Goal: Information Seeking & Learning: Learn about a topic

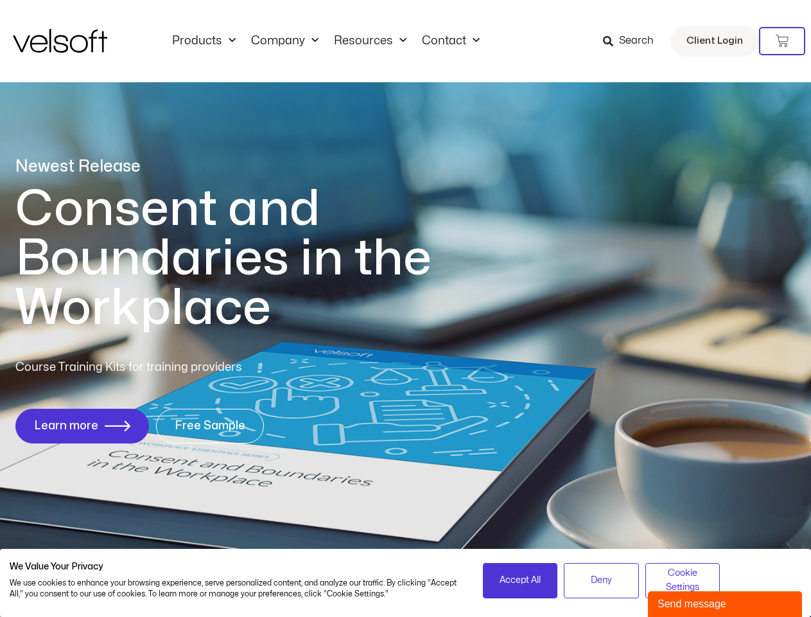
click at [405, 308] on h1 "Consent and Boundaries in the Workplace" at bounding box center [249, 258] width 469 height 148
click at [782, 41] on icon at bounding box center [782, 41] width 13 height 13
click at [520, 580] on span "Accept All" at bounding box center [520, 580] width 41 height 14
click at [601, 580] on span "Deny" at bounding box center [601, 580] width 21 height 14
click at [683, 580] on span "Cookie Settings" at bounding box center [683, 580] width 58 height 29
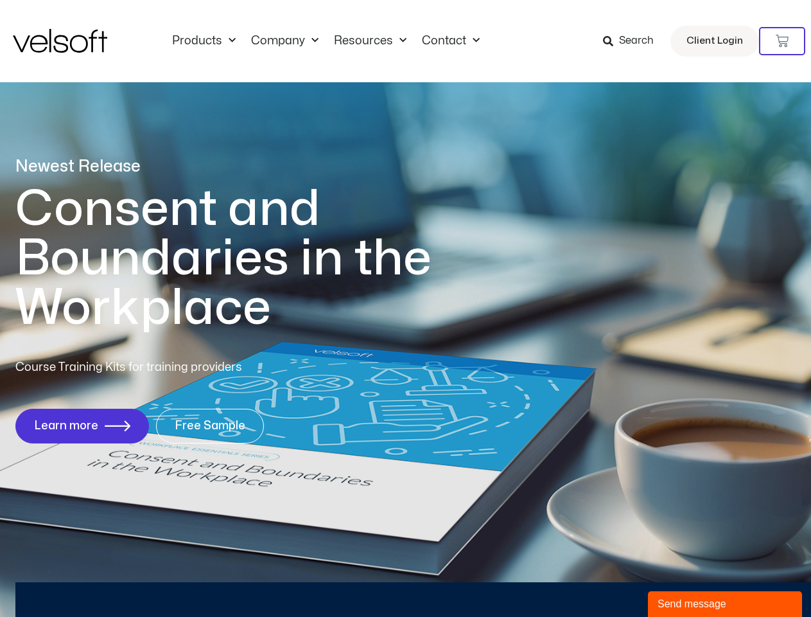
click at [725, 604] on div "Send message" at bounding box center [725, 603] width 135 height 15
